Goal: Check status

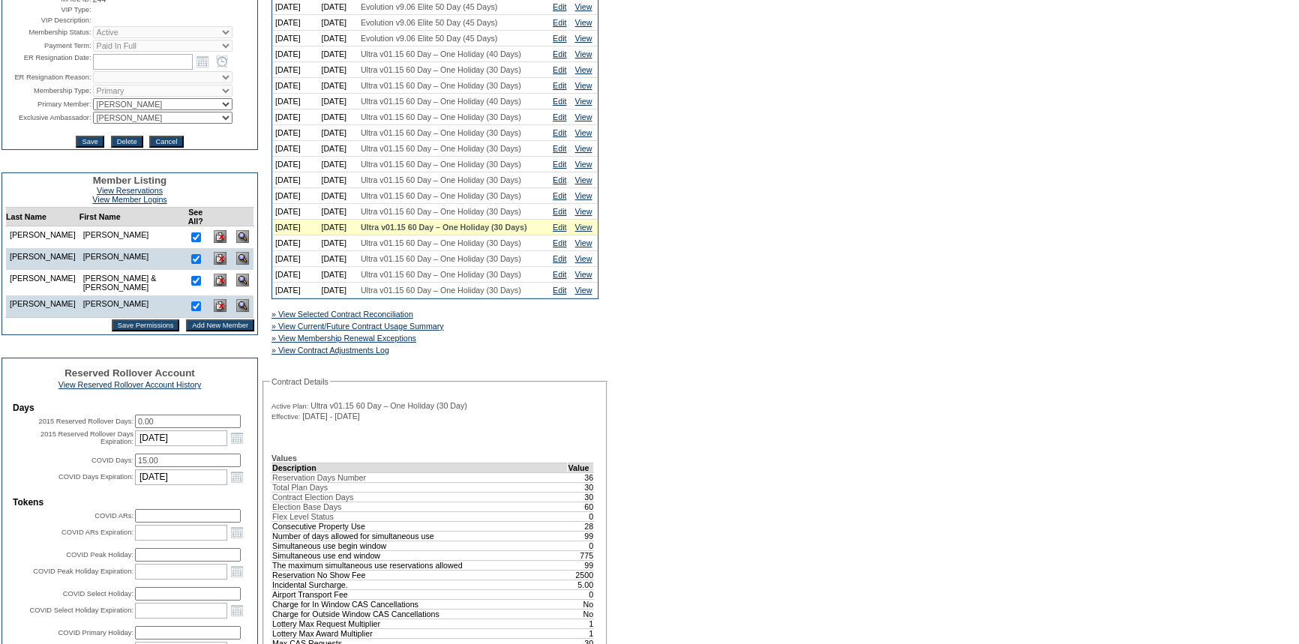
scroll to position [272, 0]
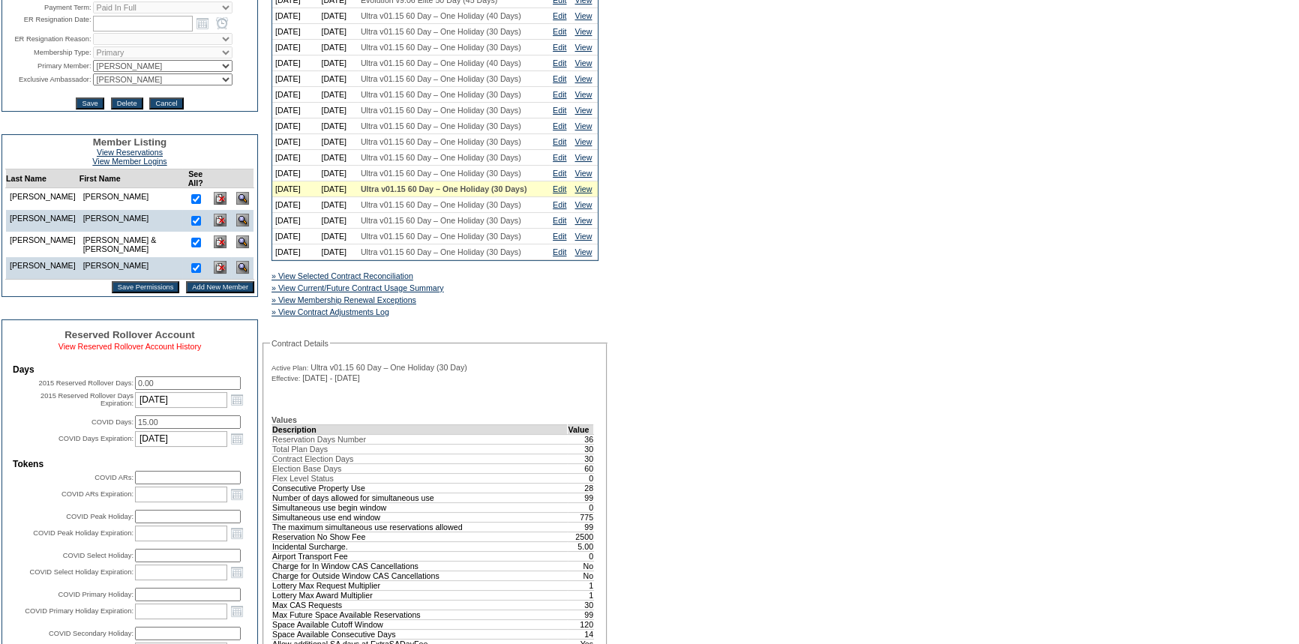
click at [123, 344] on link "View Reserved Rollover Account History" at bounding box center [130, 346] width 143 height 9
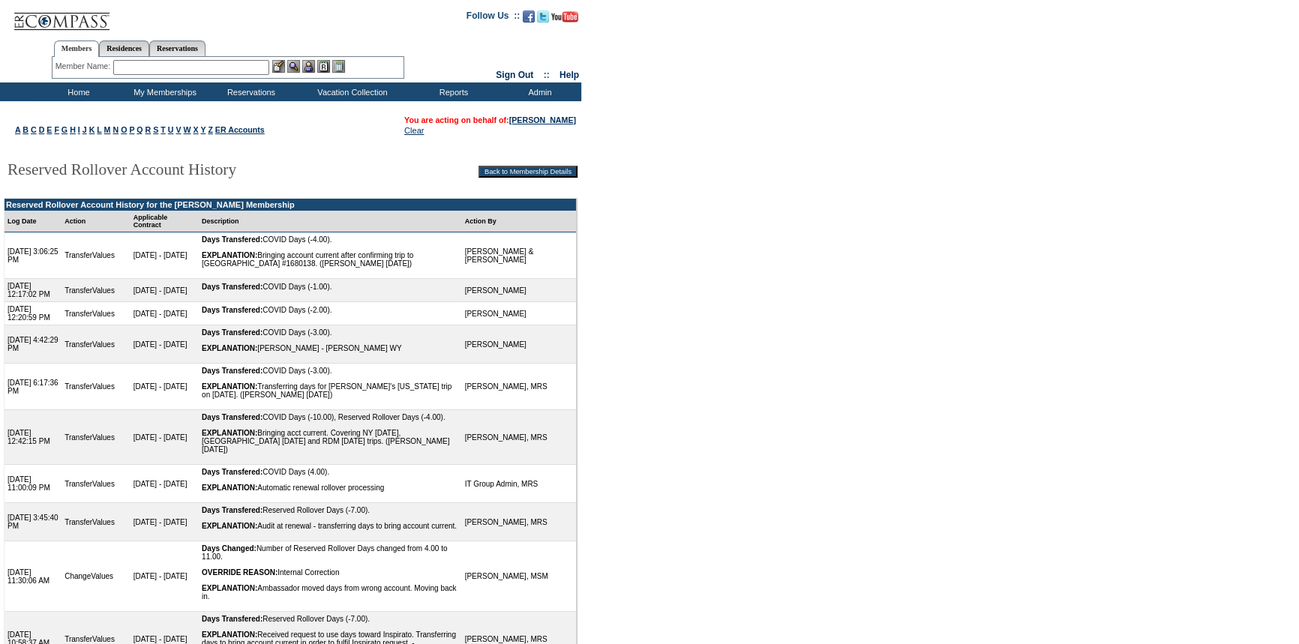
click at [195, 69] on input "text" at bounding box center [191, 67] width 156 height 15
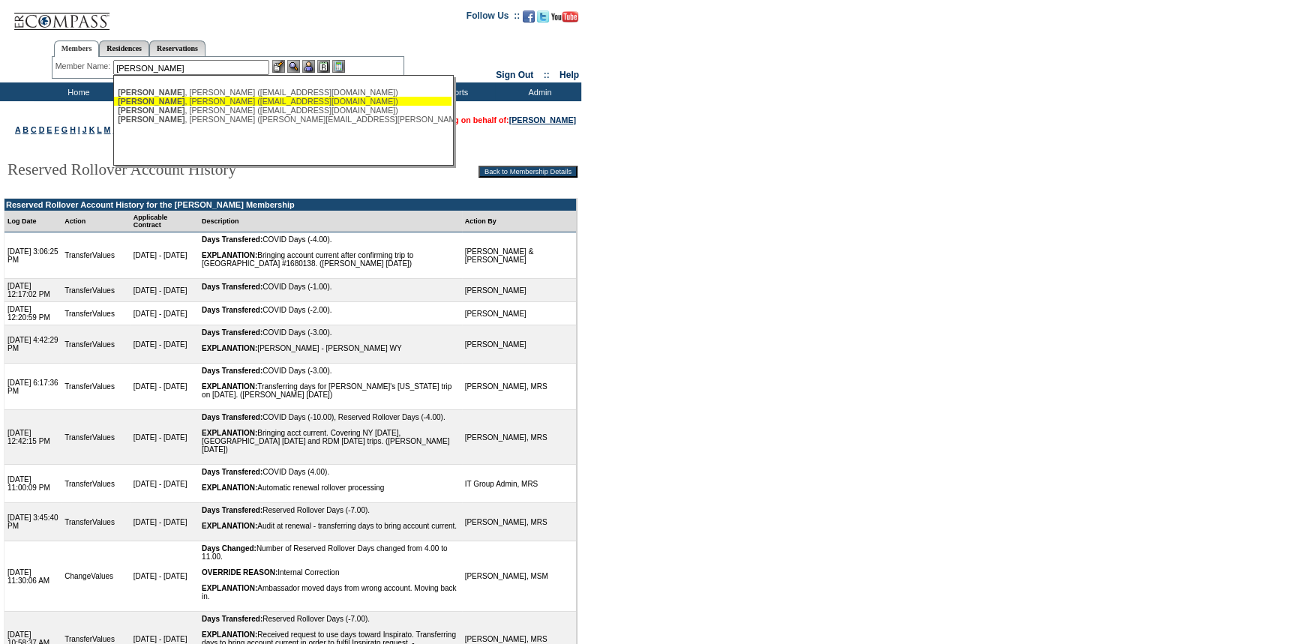
click at [197, 98] on div "Morse , Jim (jdmorse24@gmail.com)" at bounding box center [283, 101] width 330 height 9
type input "Morse, Jim (jdmorse24@gmail.com)"
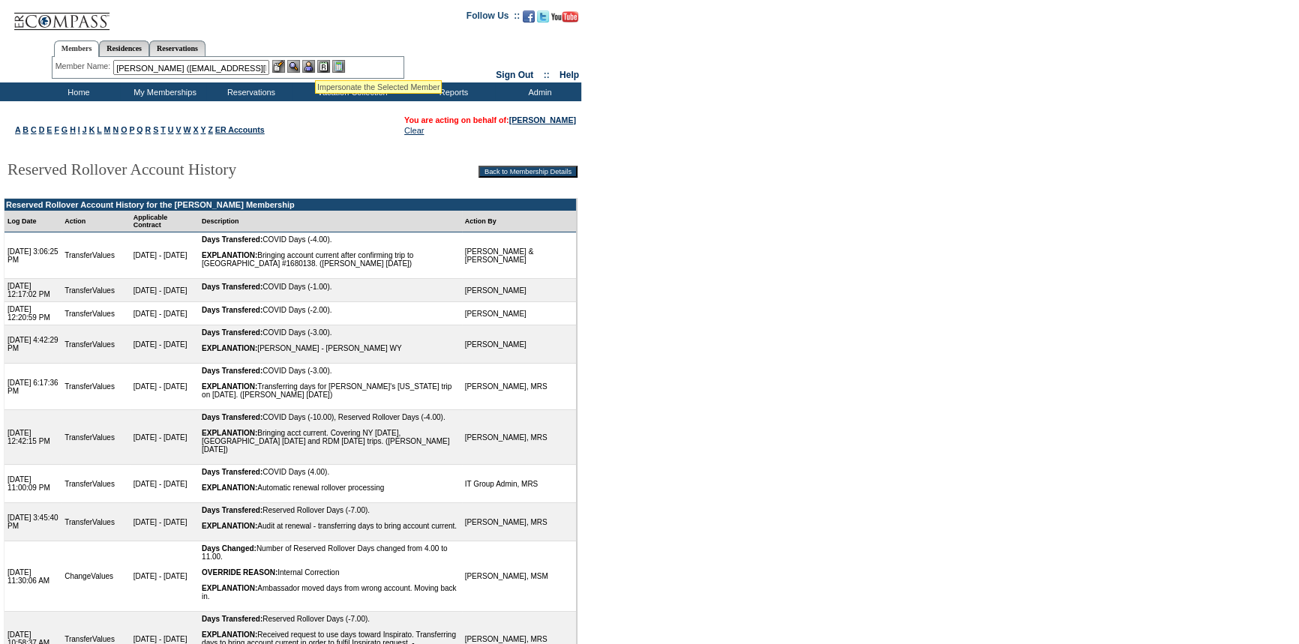
click at [315, 62] on img at bounding box center [308, 66] width 13 height 13
click at [299, 63] on img at bounding box center [293, 66] width 13 height 13
